Goal: Find specific page/section: Find specific page/section

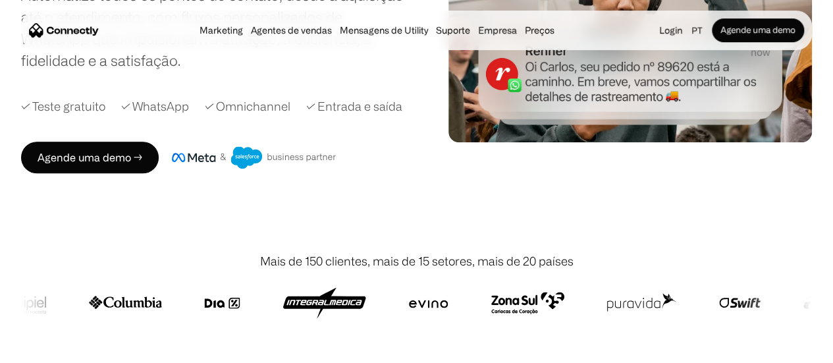
scroll to position [66, 0]
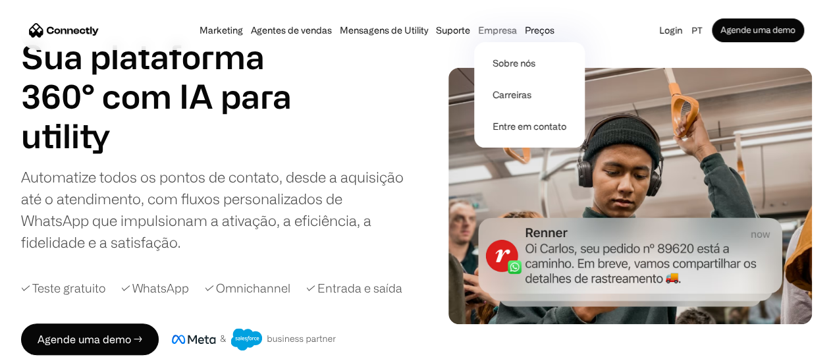
click at [516, 35] on div "Empresa" at bounding box center [497, 30] width 39 height 18
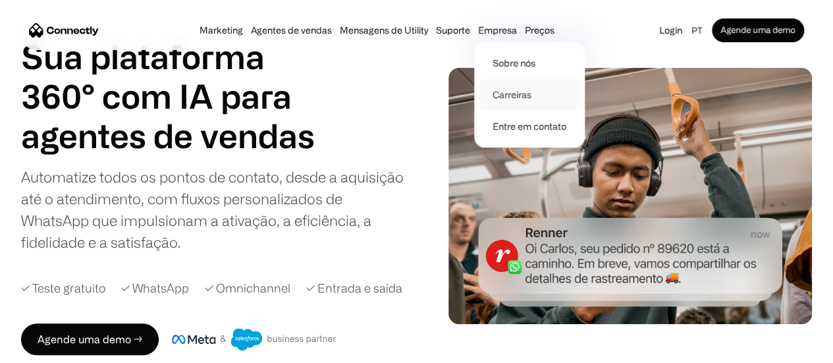
click at [524, 94] on link "Carreiras" at bounding box center [529, 95] width 100 height 32
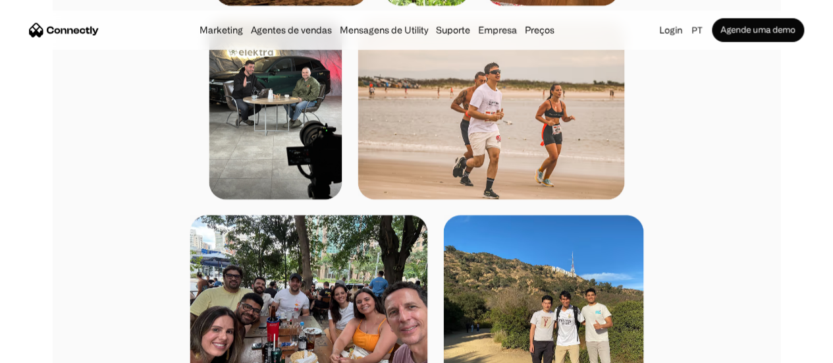
scroll to position [1515, 0]
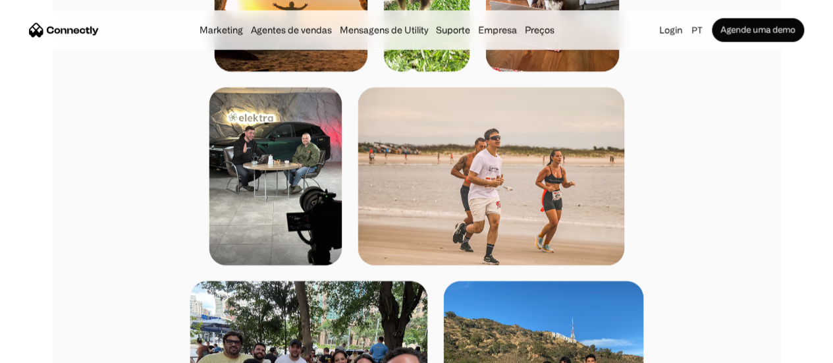
click at [590, 180] on img at bounding box center [491, 177] width 267 height 178
drag, startPoint x: 464, startPoint y: 166, endPoint x: 469, endPoint y: 175, distance: 10.1
drag, startPoint x: 469, startPoint y: 175, endPoint x: 661, endPoint y: 151, distance: 193.0
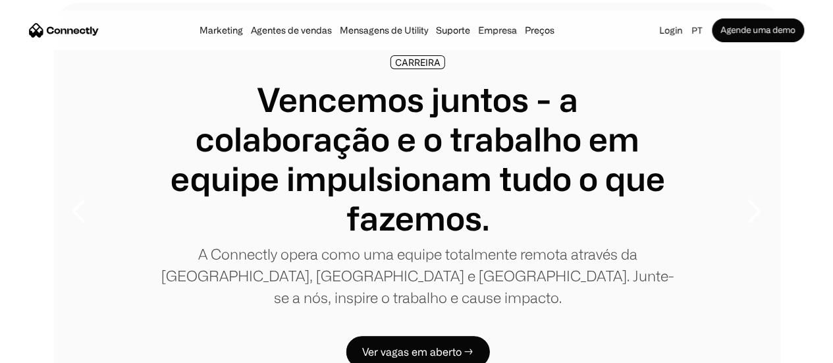
scroll to position [0, 0]
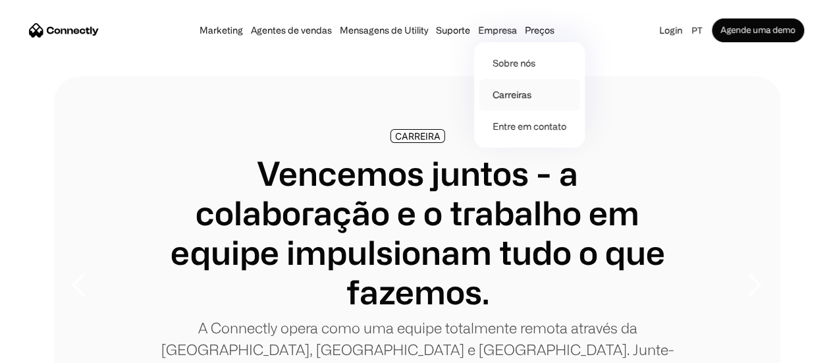
click at [526, 91] on link "Carreiras" at bounding box center [529, 95] width 100 height 32
